Goal: Task Accomplishment & Management: Manage account settings

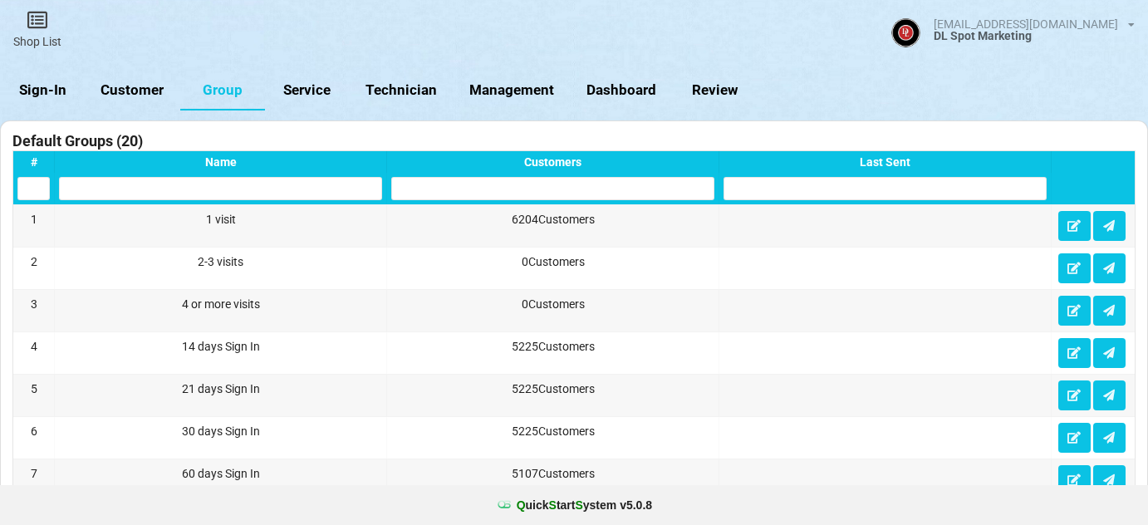
select select "25"
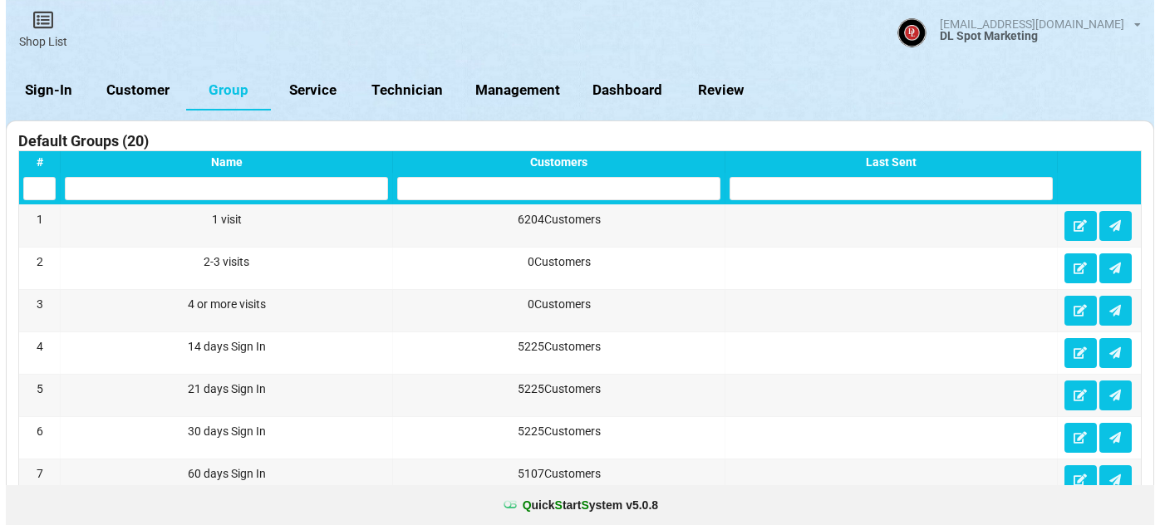
scroll to position [1007, 0]
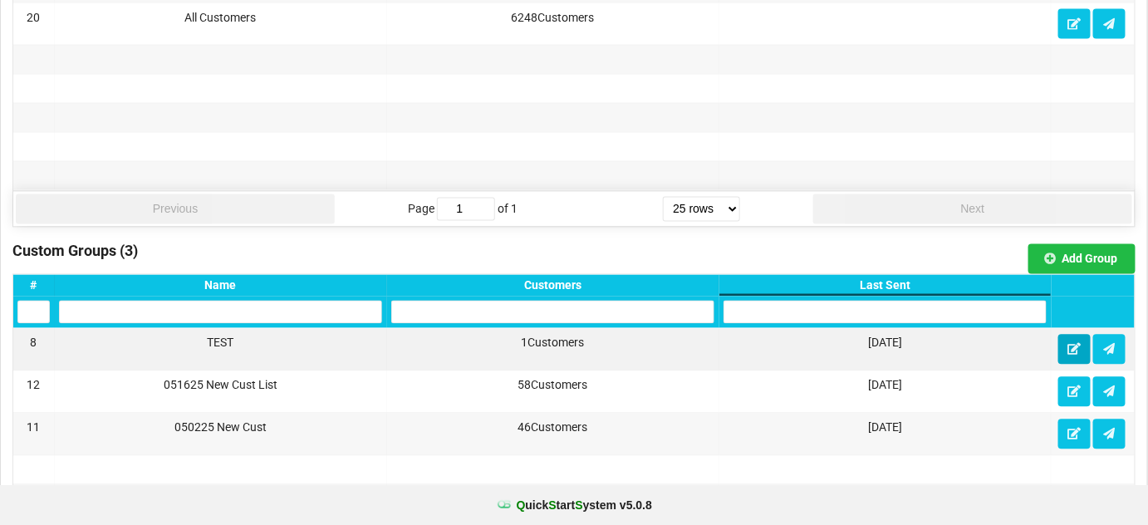
click at [1077, 344] on icon at bounding box center [1074, 349] width 14 height 10
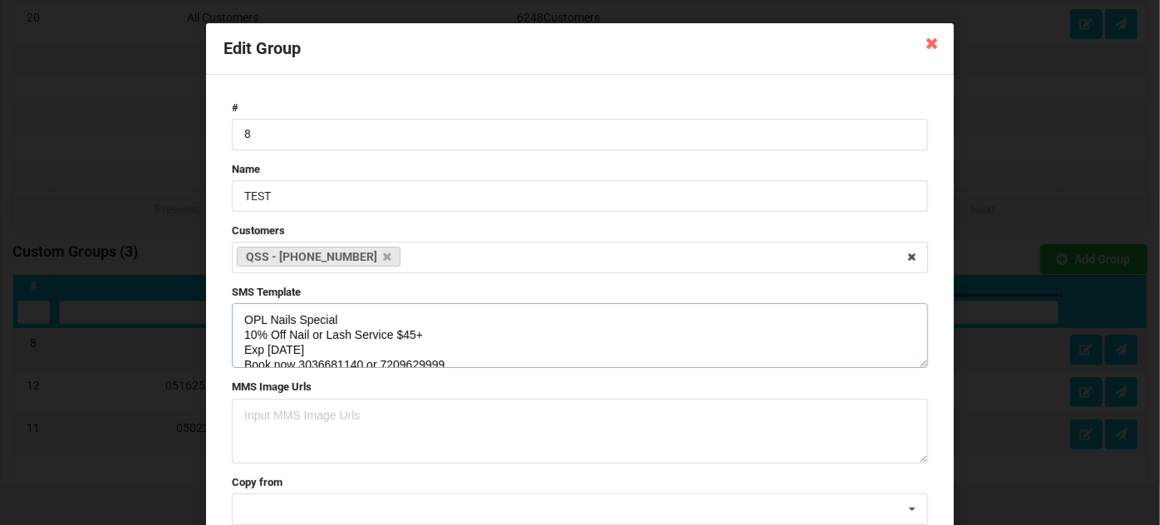
scroll to position [45, 0]
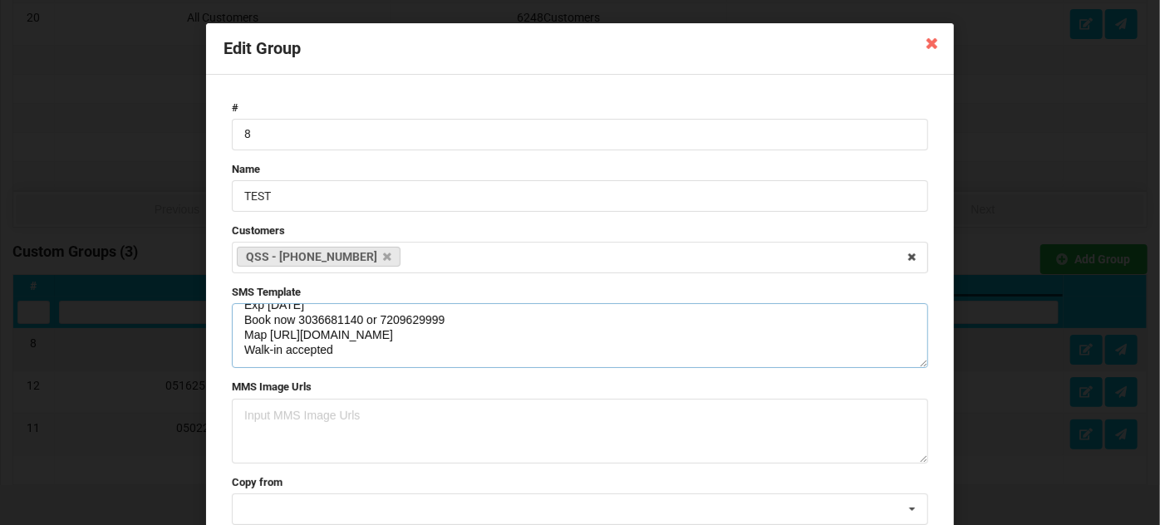
drag, startPoint x: 242, startPoint y: 321, endPoint x: 418, endPoint y: 347, distance: 178.1
click at [418, 347] on textarea "OPL Nails Special 10% Off Nail or Lash Service $45+ Exp [DATE] Book now 3036681…" at bounding box center [580, 335] width 696 height 65
paste textarea "Walk-in or Book now 3036681140 or 7209629999 Map [URL][DOMAIN_NAME]"
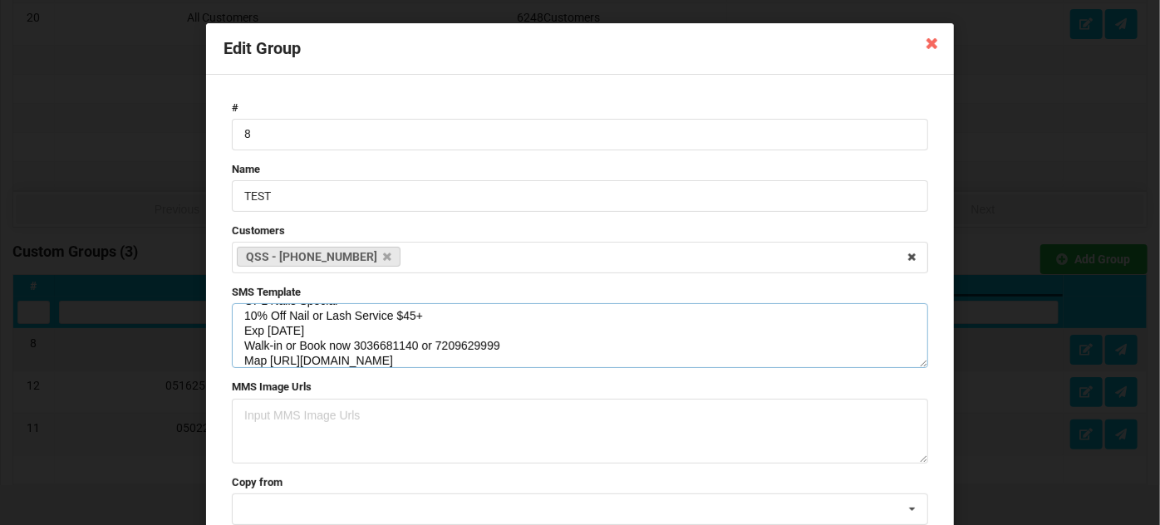
click at [346, 345] on textarea "OPL Nails Special 10% Off Nail or Lash Service $45+ Exp [DATE] Walk-in or Book …" at bounding box center [580, 335] width 696 height 65
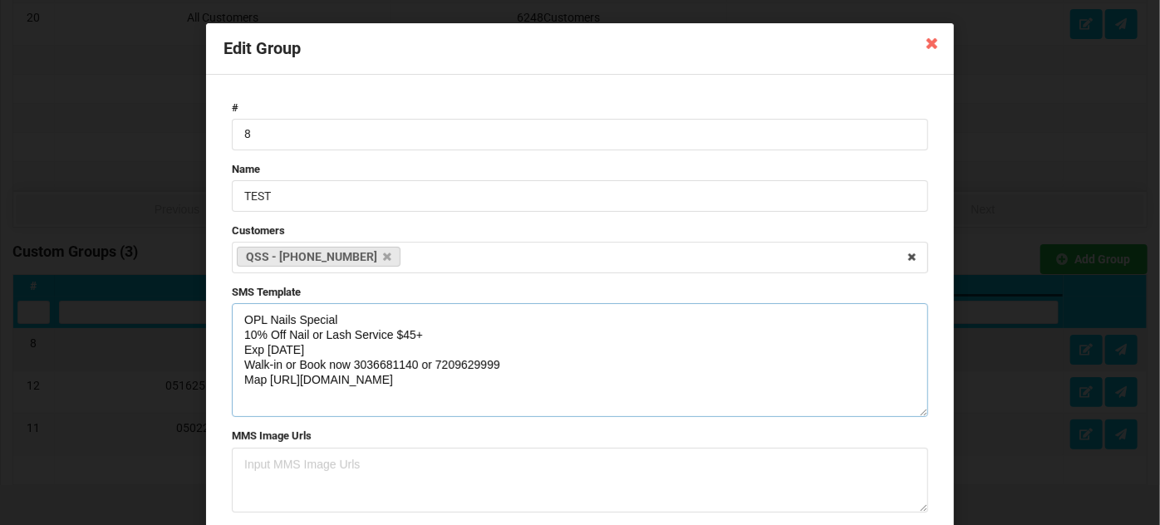
drag, startPoint x: 919, startPoint y: 362, endPoint x: 919, endPoint y: 411, distance: 49.0
click at [919, 411] on textarea "OPL Nails Special 10% Off Nail or Lash Service $45+ Exp [DATE] Walk-in or Book …" at bounding box center [580, 360] width 696 height 114
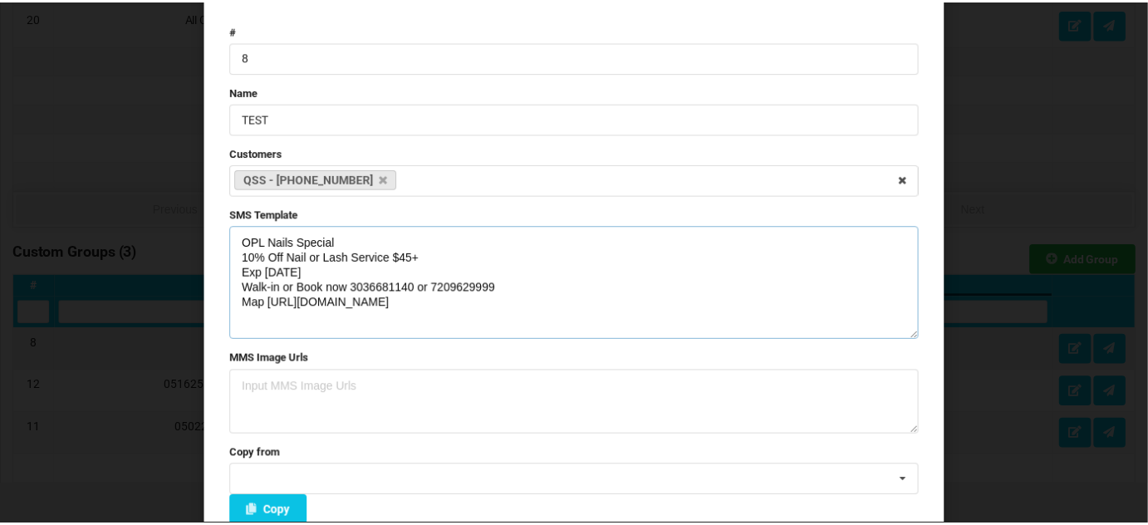
scroll to position [168, 0]
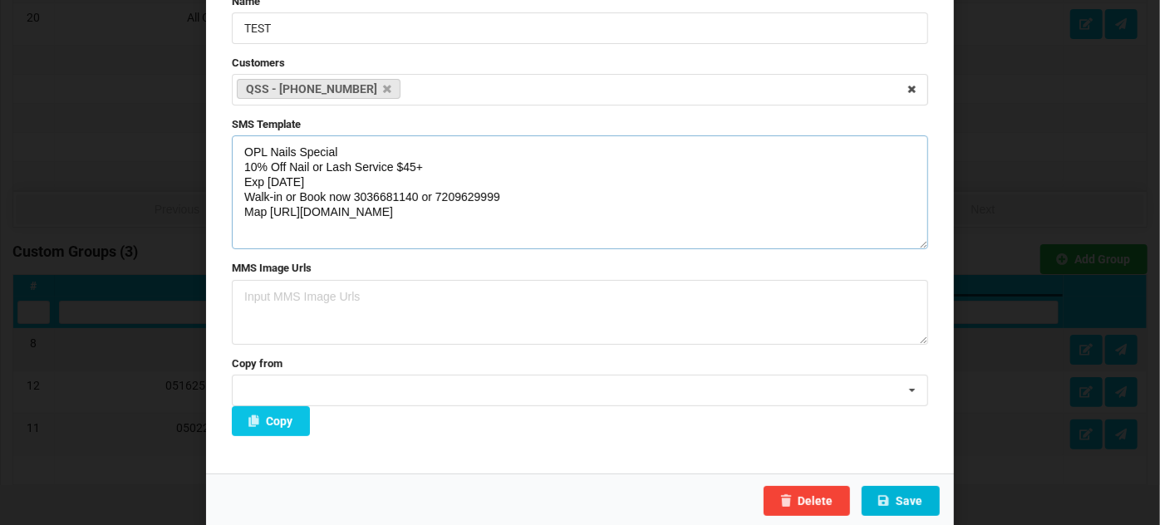
type textarea "OPL Nails Special 10% Off Nail or Lash Service $45+ Exp [DATE] Walk-in or Book …"
click at [904, 502] on button "Save" at bounding box center [900, 501] width 78 height 30
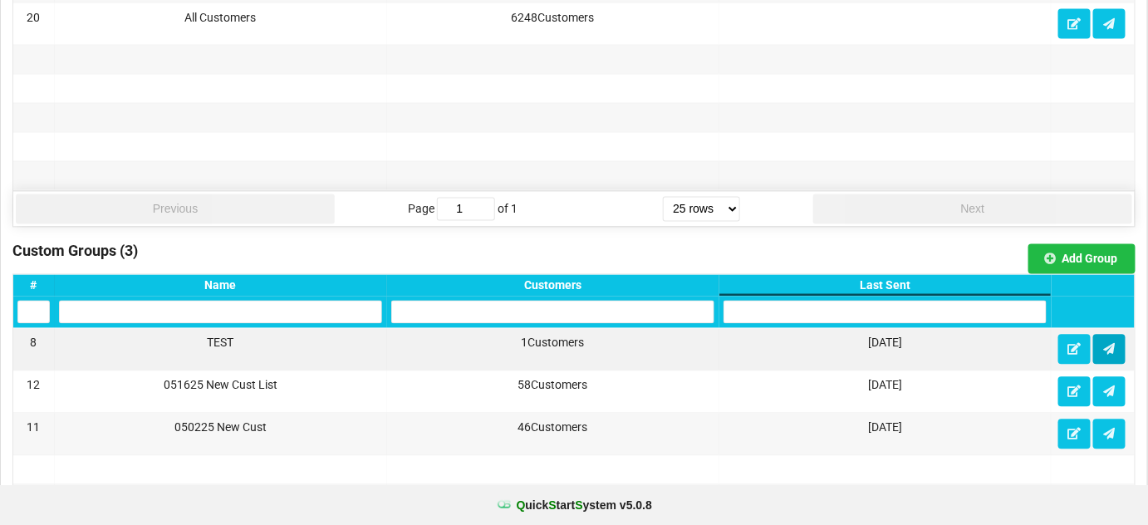
click at [1112, 344] on icon at bounding box center [1109, 349] width 14 height 10
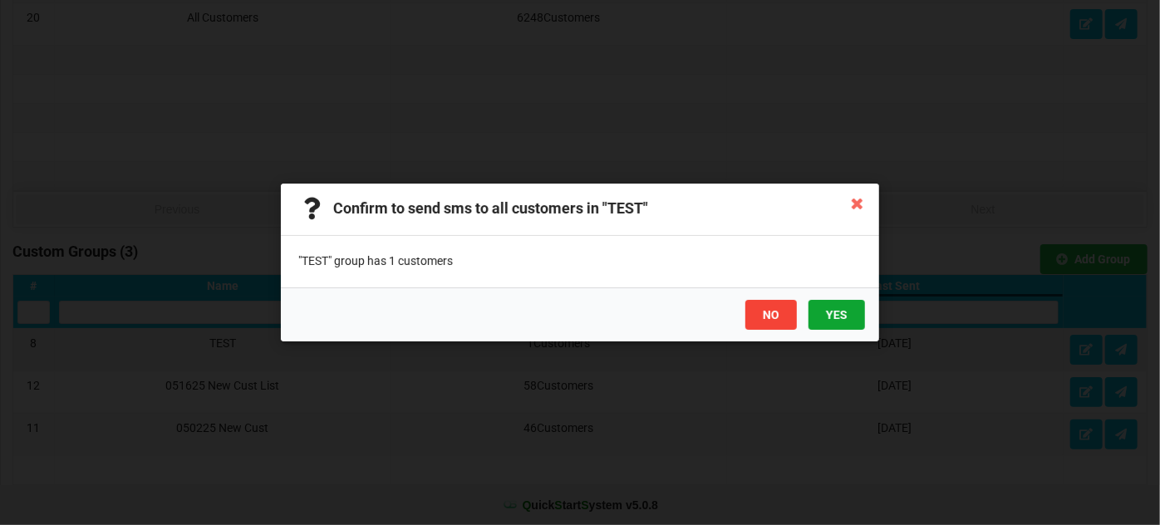
click at [846, 302] on button "YES" at bounding box center [836, 315] width 56 height 30
